Goal: Check status: Check status

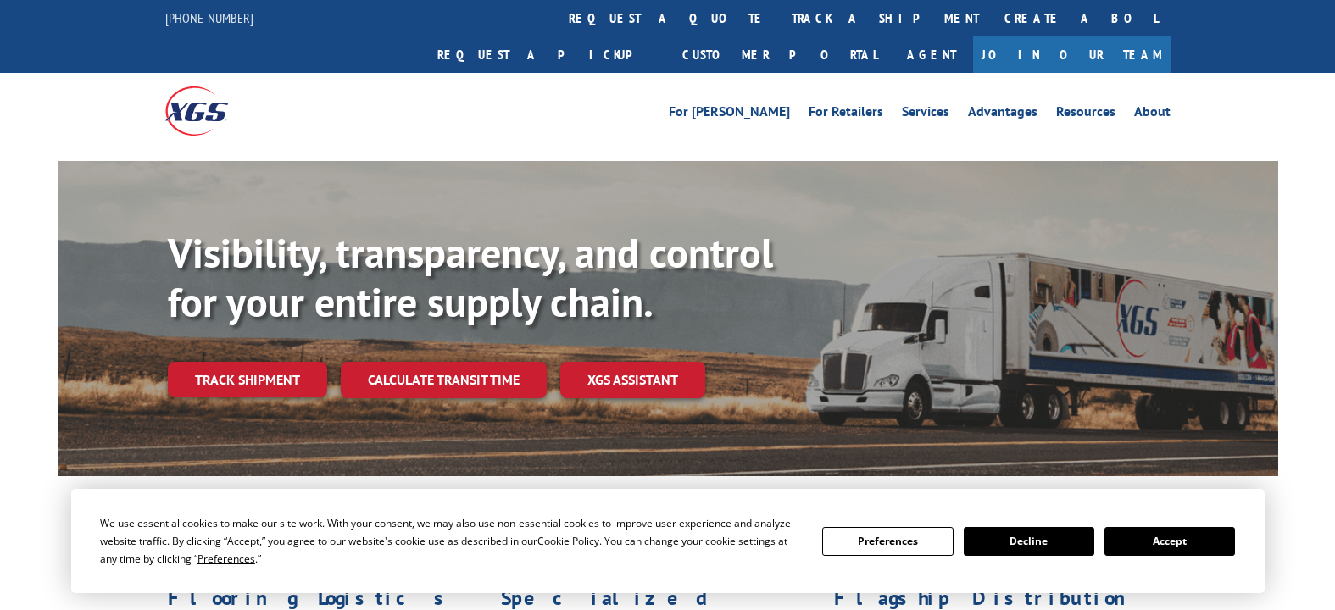
click at [779, 14] on link "track a shipment" at bounding box center [885, 18] width 213 height 36
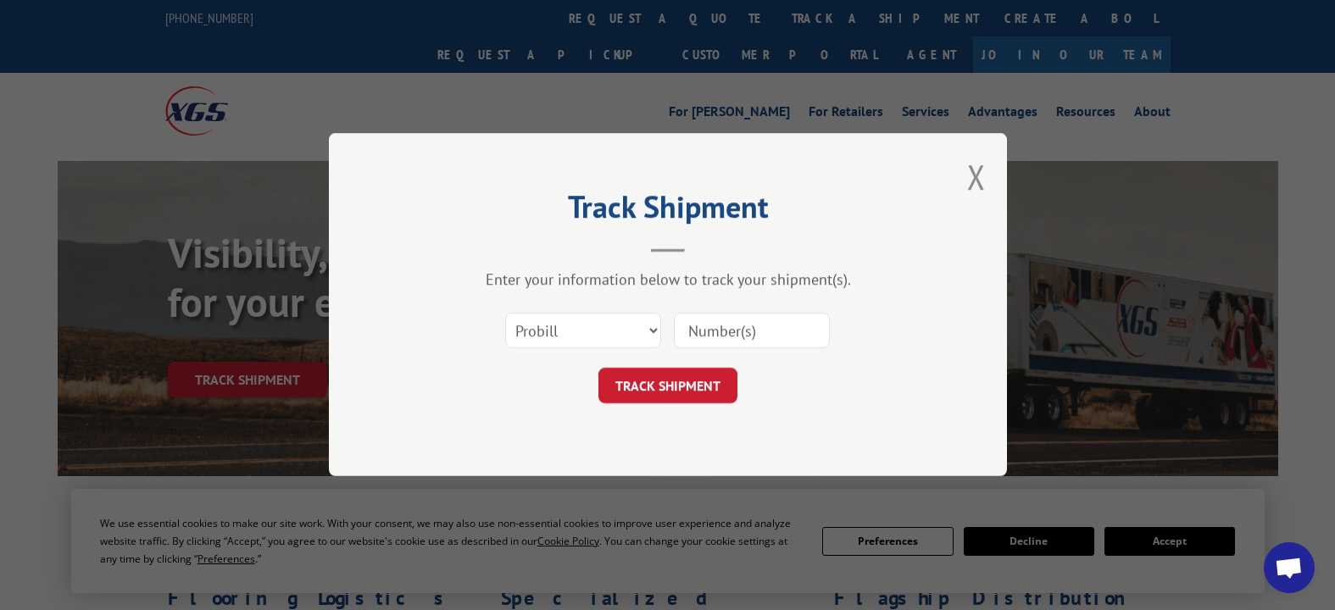
click at [688, 334] on input at bounding box center [752, 332] width 156 height 36
click at [714, 331] on input "1236883" at bounding box center [752, 332] width 156 height 36
click at [717, 328] on input "13166883" at bounding box center [752, 332] width 156 height 36
click at [727, 330] on input "13166883" at bounding box center [752, 332] width 156 height 36
type input "1316883"
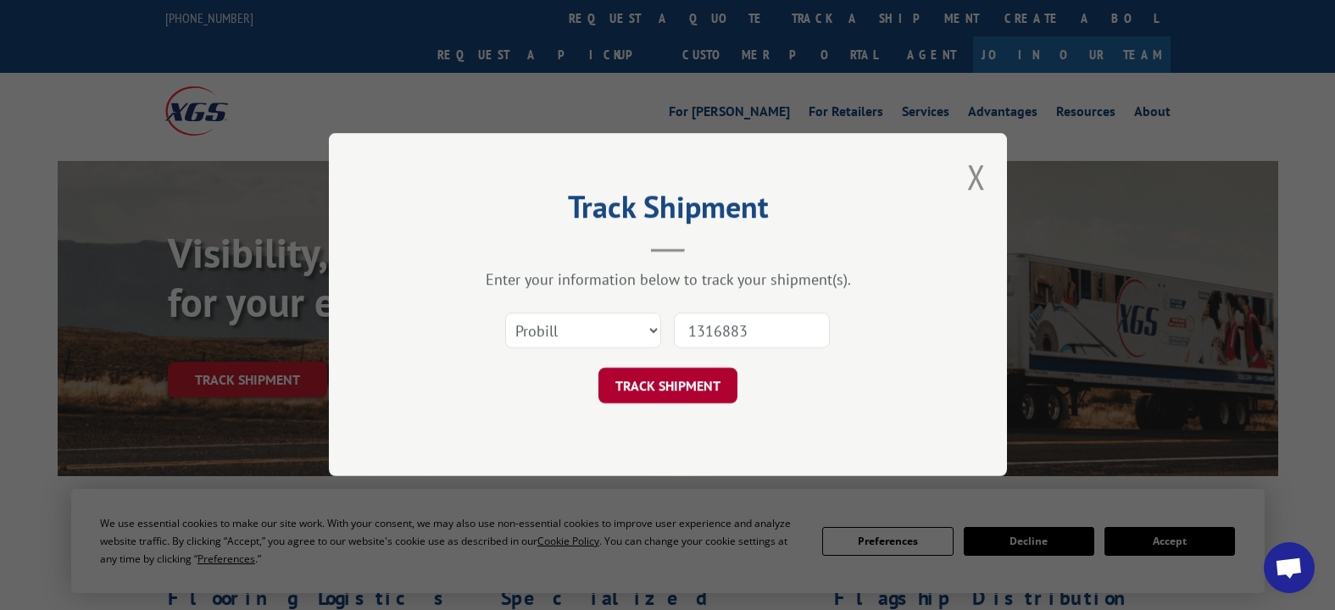
click at [649, 385] on button "TRACK SHIPMENT" at bounding box center [667, 387] width 139 height 36
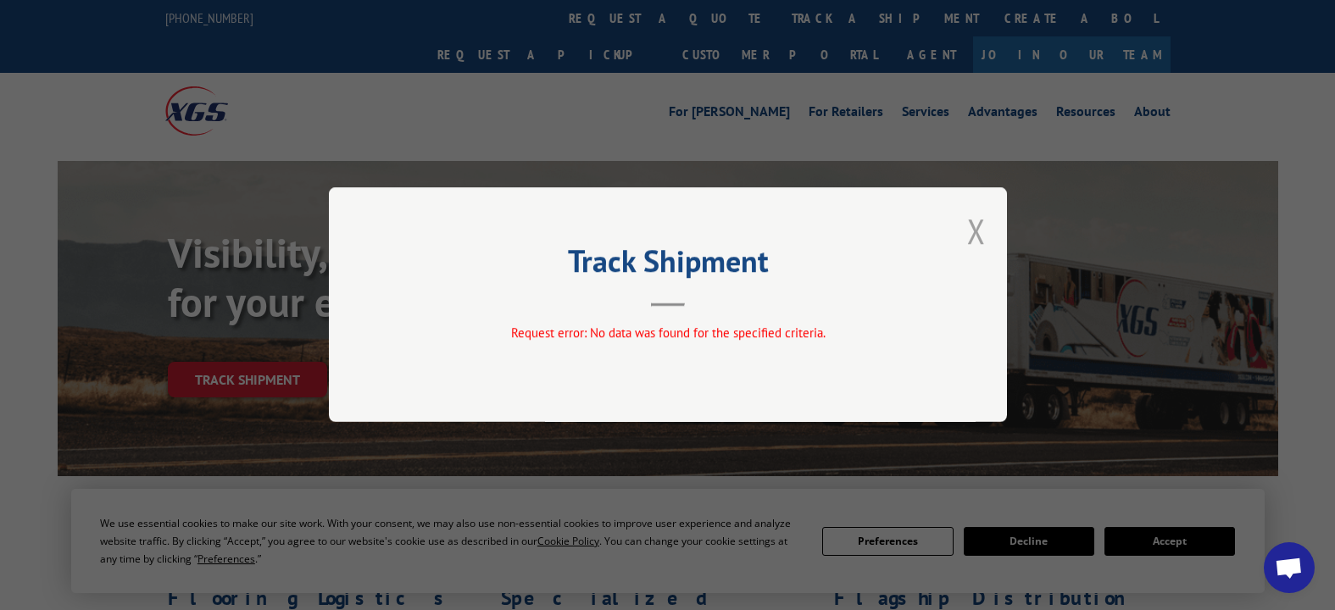
click at [974, 226] on button "Close modal" at bounding box center [976, 231] width 19 height 45
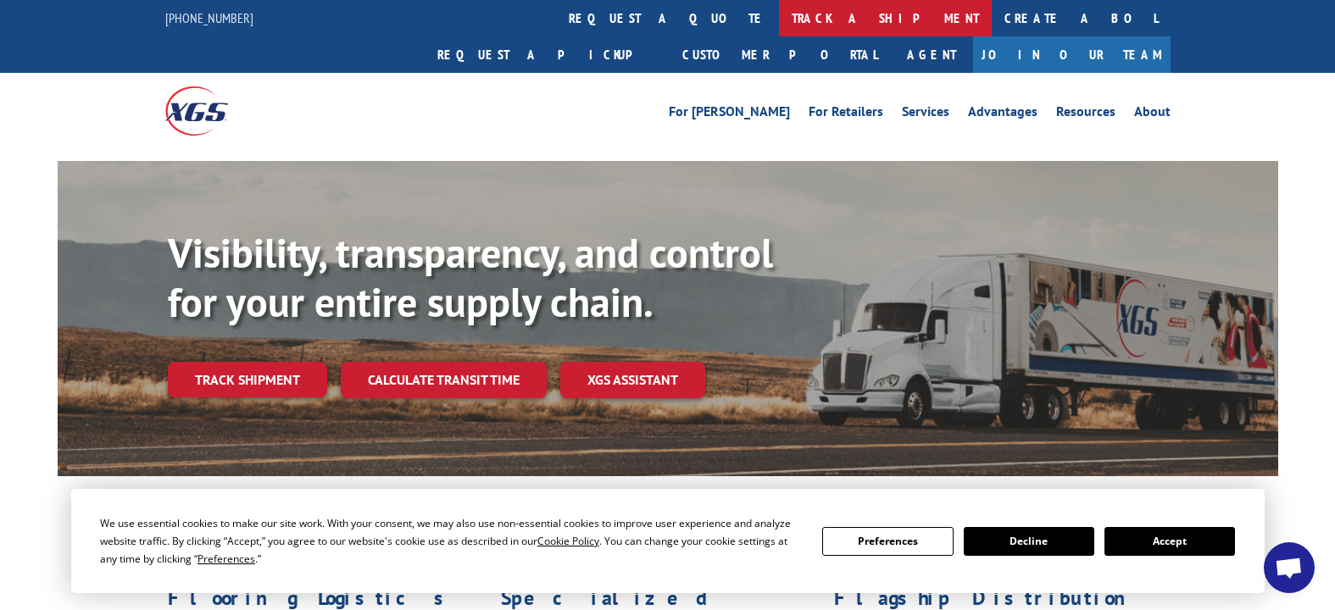
click at [779, 12] on link "track a shipment" at bounding box center [885, 18] width 213 height 36
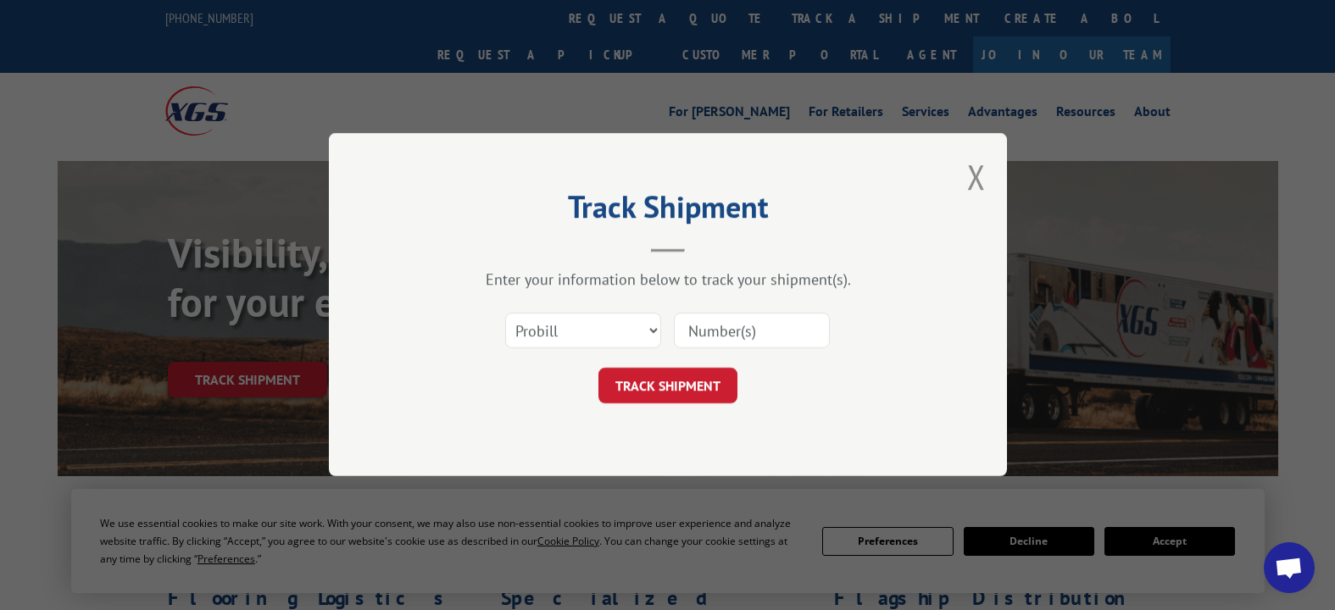
click at [720, 334] on input at bounding box center [752, 332] width 156 height 36
type input "1316883"
click at [676, 384] on button "TRACK SHIPMENT" at bounding box center [667, 387] width 139 height 36
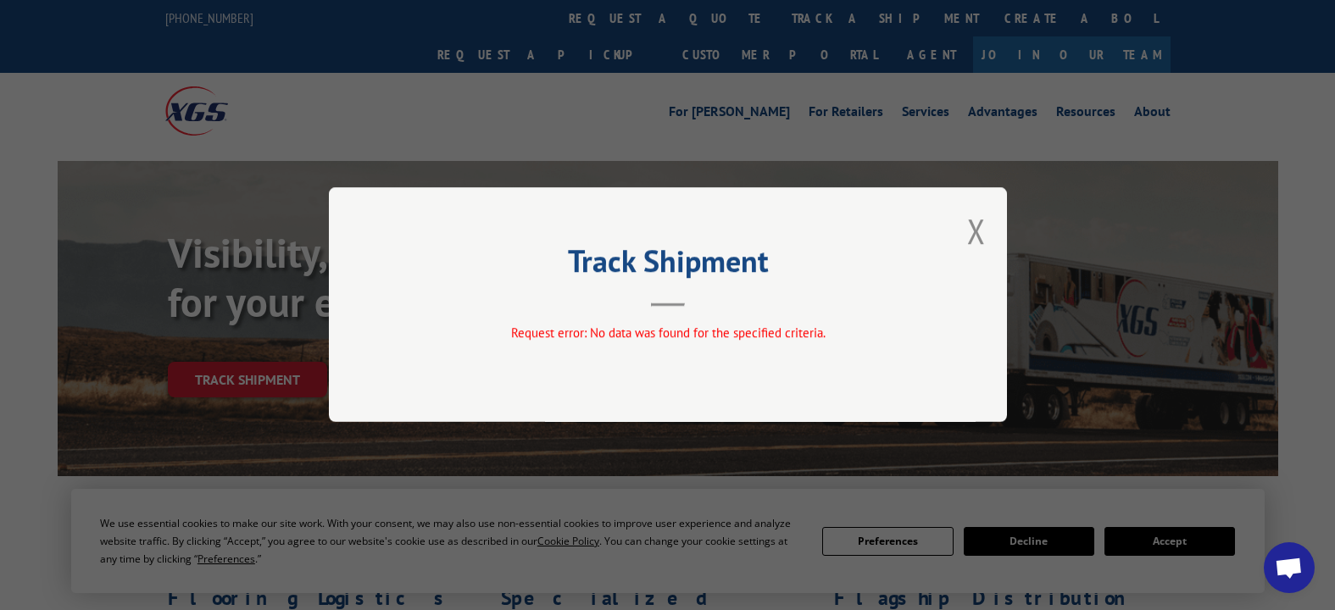
click at [976, 225] on button "Close modal" at bounding box center [976, 231] width 19 height 45
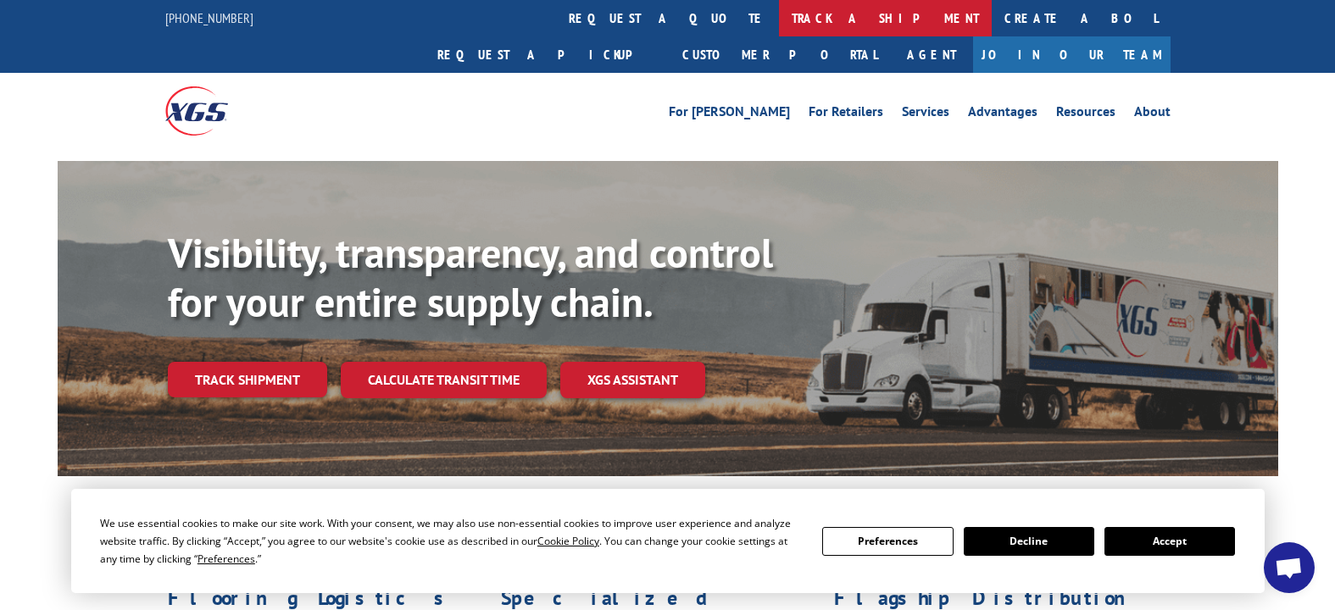
click at [779, 16] on link "track a shipment" at bounding box center [885, 18] width 213 height 36
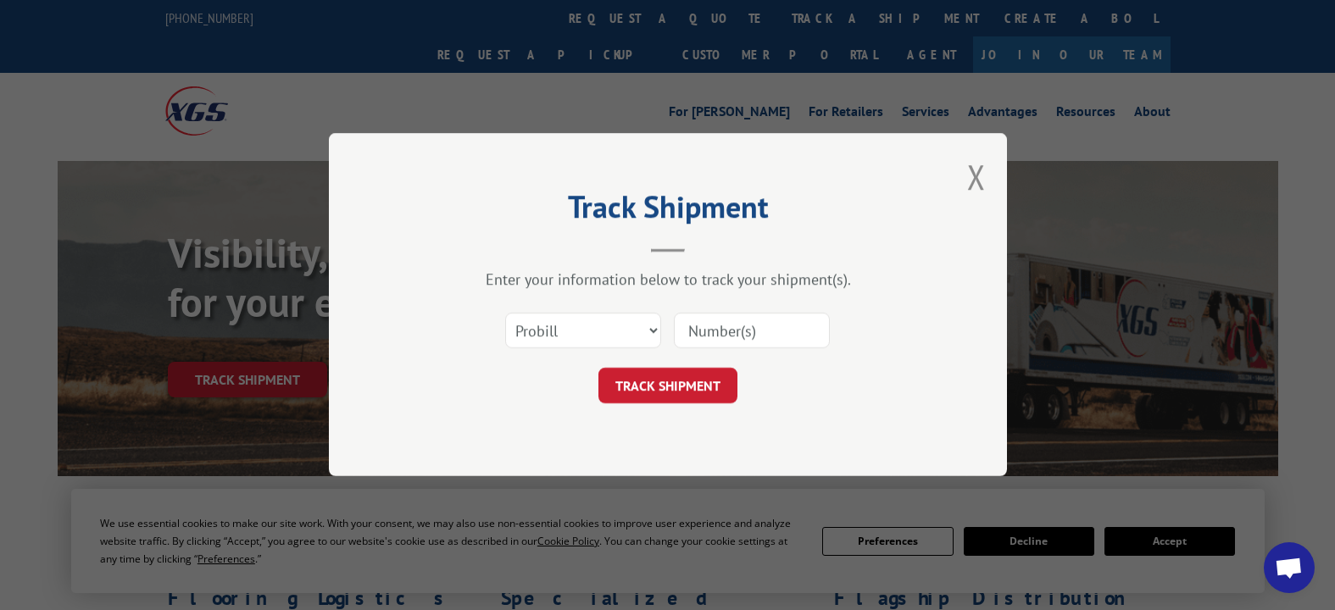
click at [724, 337] on input at bounding box center [752, 332] width 156 height 36
type input "16398271"
click at [669, 376] on button "TRACK SHIPMENT" at bounding box center [667, 387] width 139 height 36
